Goal: Information Seeking & Learning: Learn about a topic

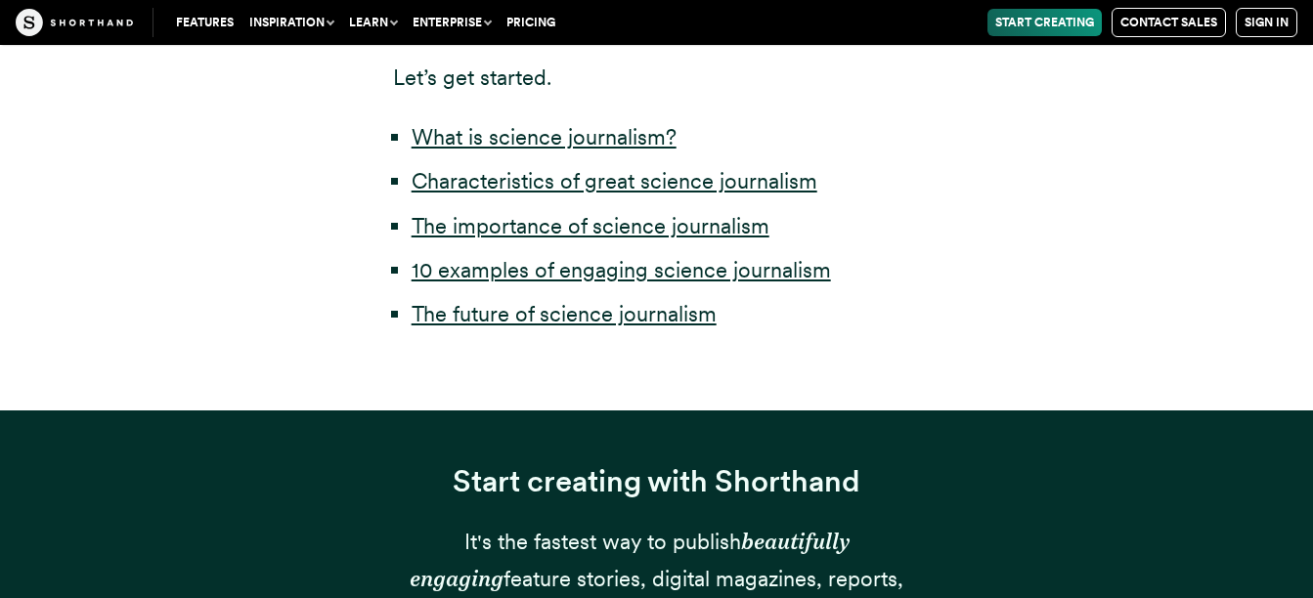
scroll to position [1126, 0]
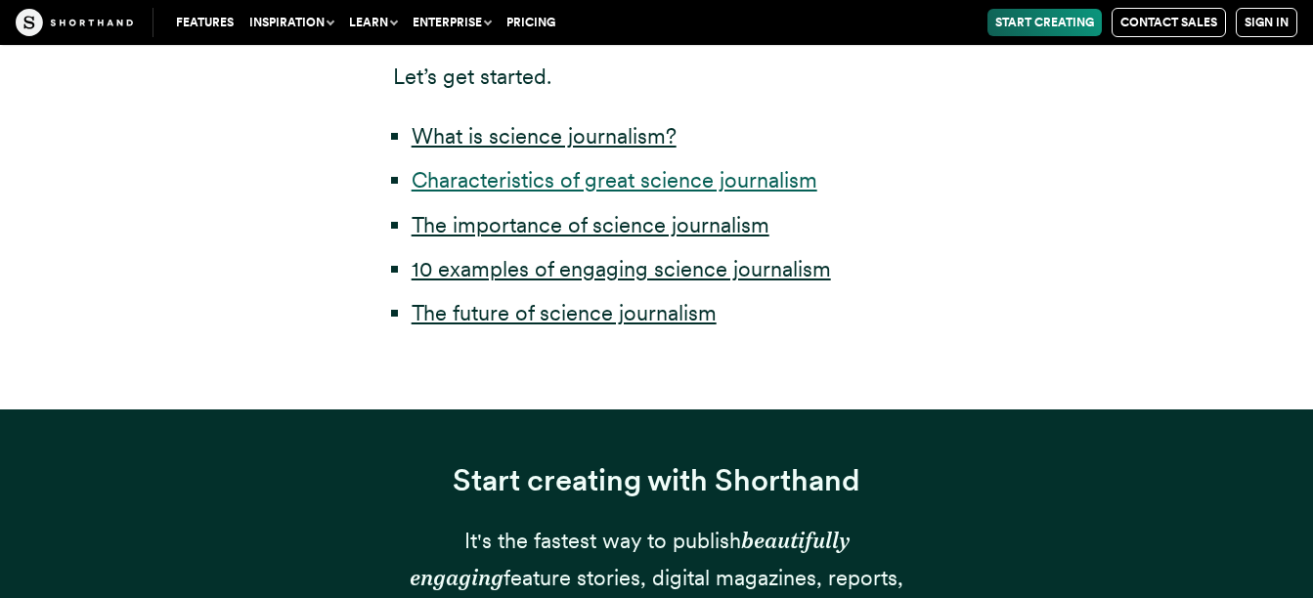
click at [759, 188] on link "Characteristics of great science journalism" at bounding box center [615, 179] width 406 height 25
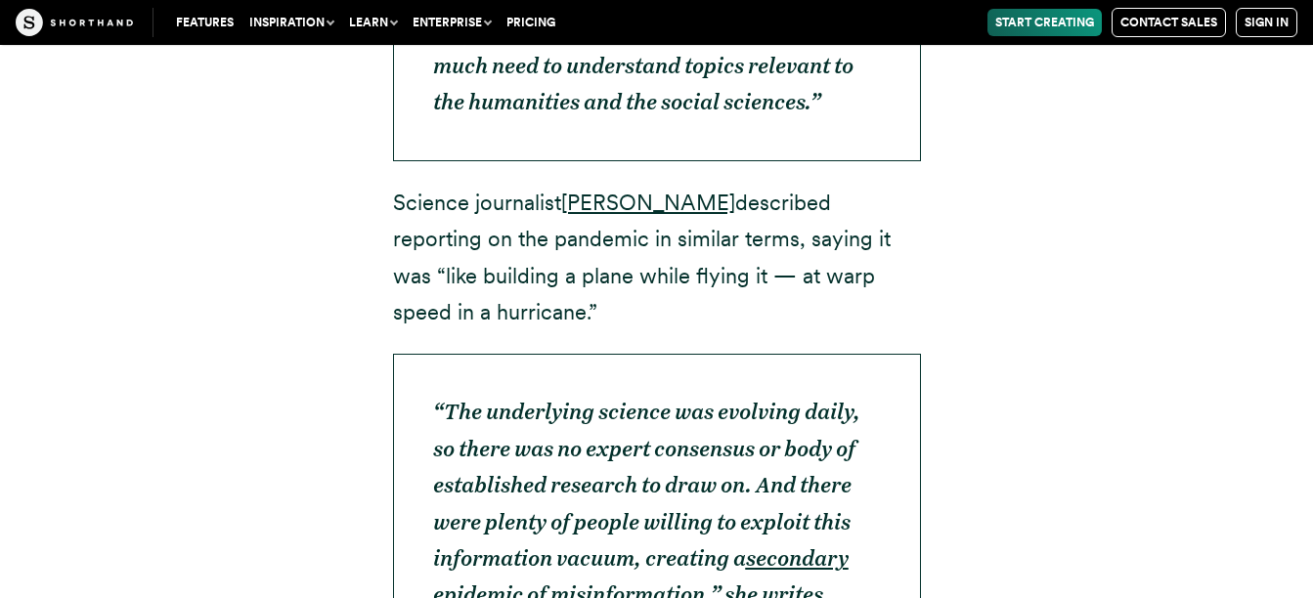
scroll to position [7270, 0]
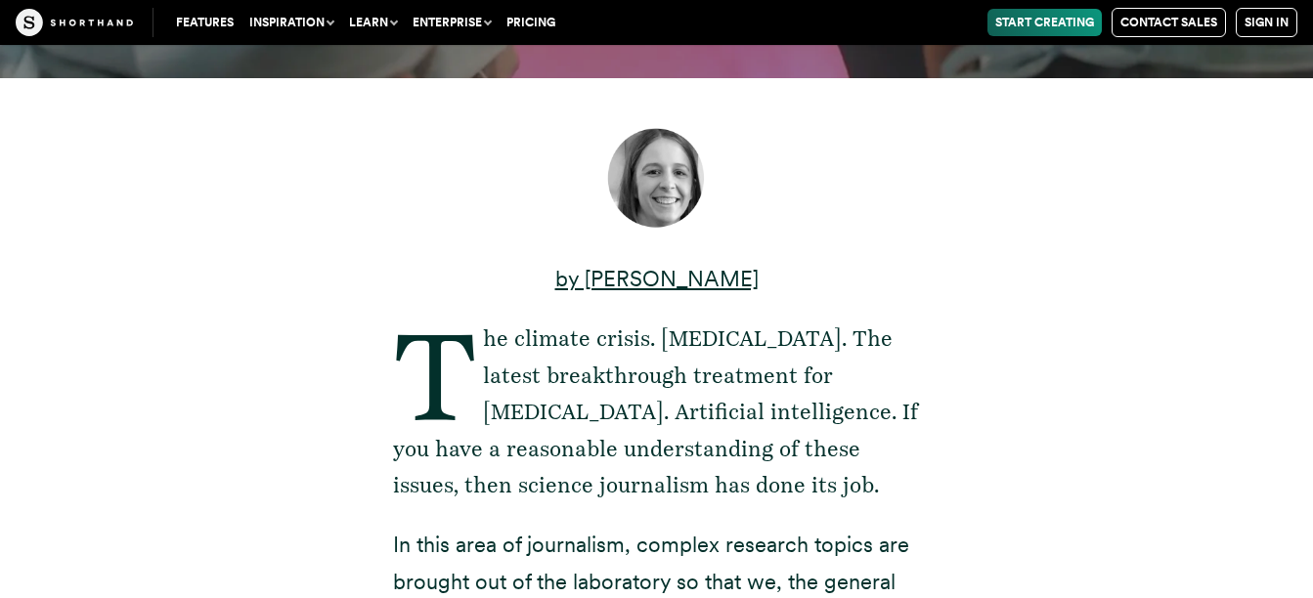
scroll to position [293, 0]
